Goal: Learn about a topic: Learn about a topic

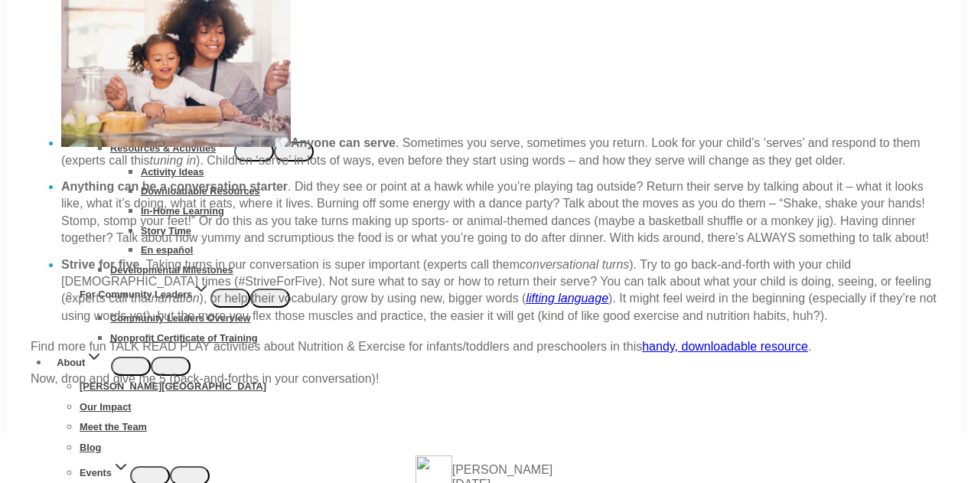
scroll to position [1341, 0]
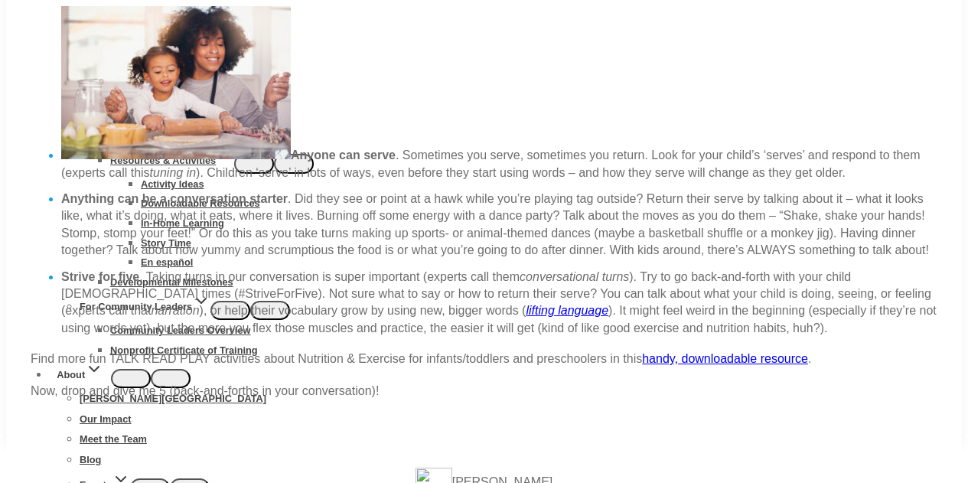
scroll to position [1357, 0]
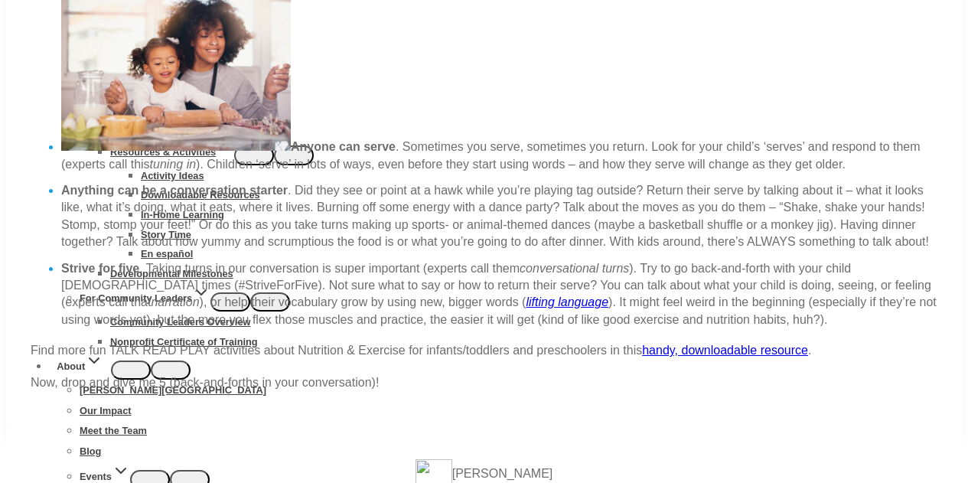
drag, startPoint x: 635, startPoint y: 163, endPoint x: 746, endPoint y: 260, distance: 147.6
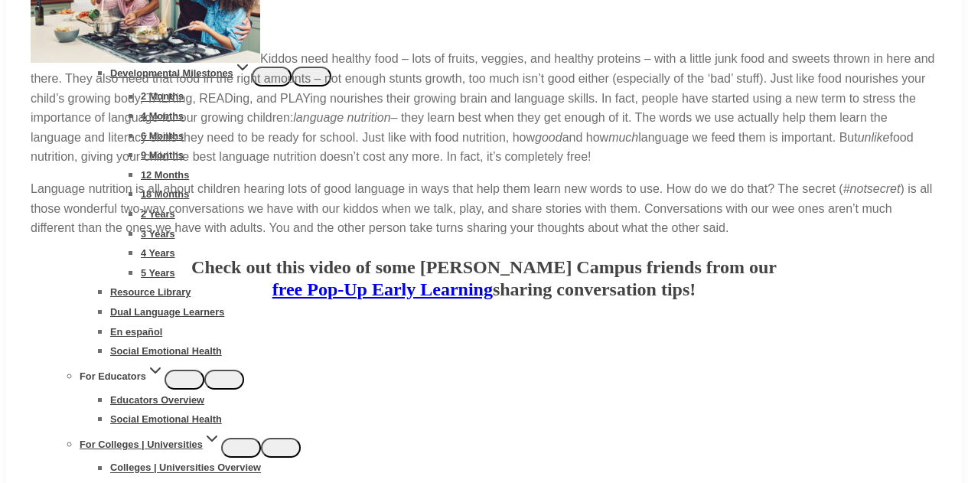
scroll to position [134, 0]
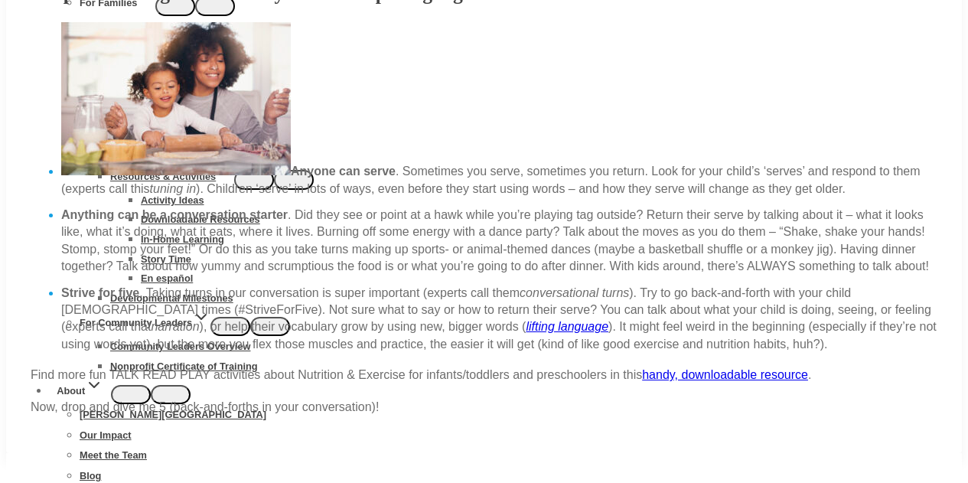
scroll to position [1329, 0]
